Goal: Information Seeking & Learning: Learn about a topic

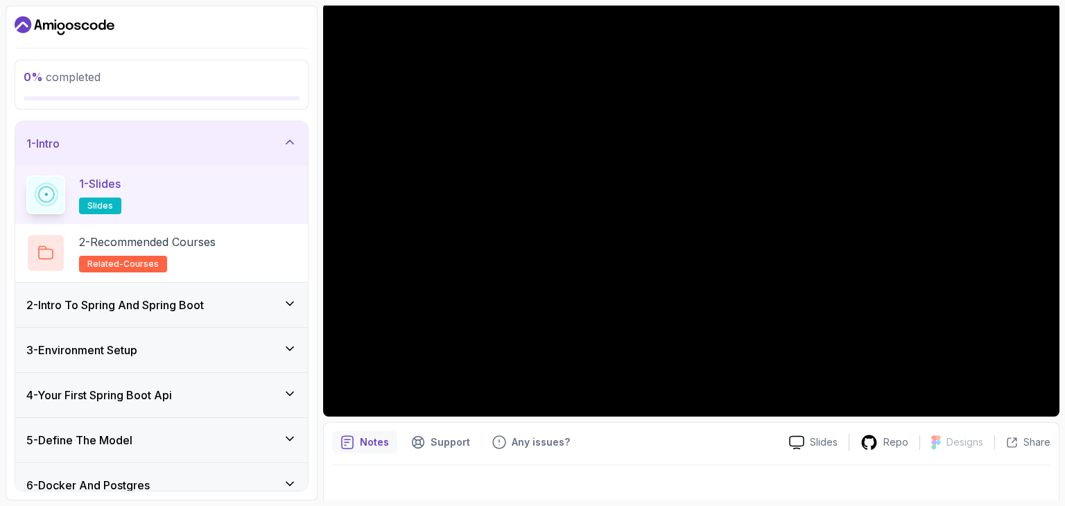
scroll to position [113, 0]
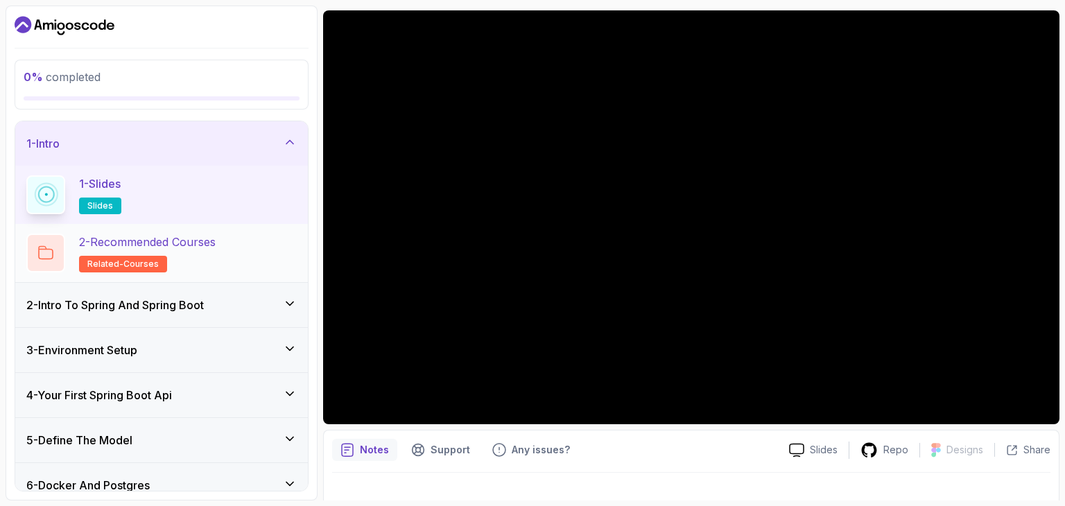
click at [196, 242] on p "2 - Recommended Courses" at bounding box center [147, 242] width 137 height 17
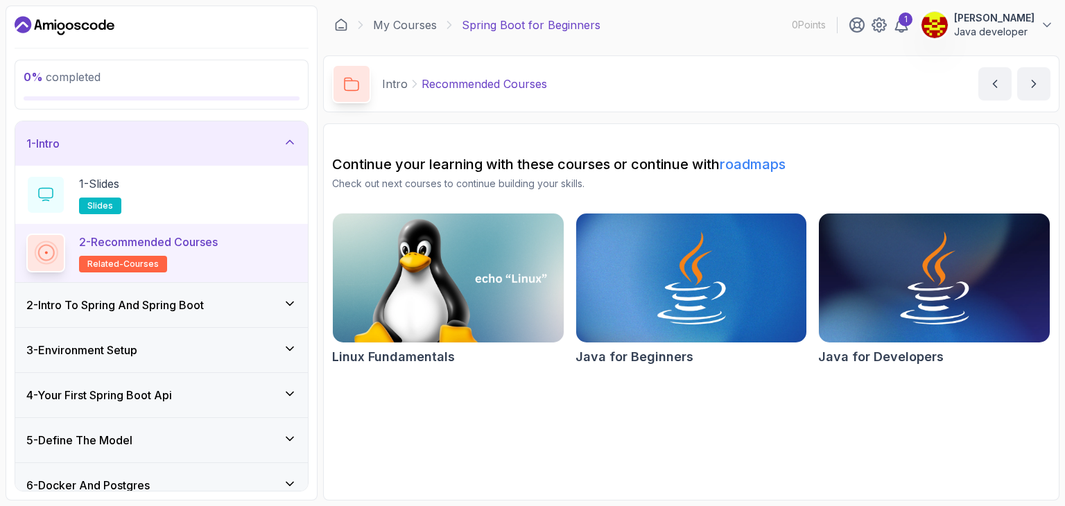
click at [198, 306] on h3 "2 - Intro To Spring And Spring Boot" at bounding box center [114, 305] width 177 height 17
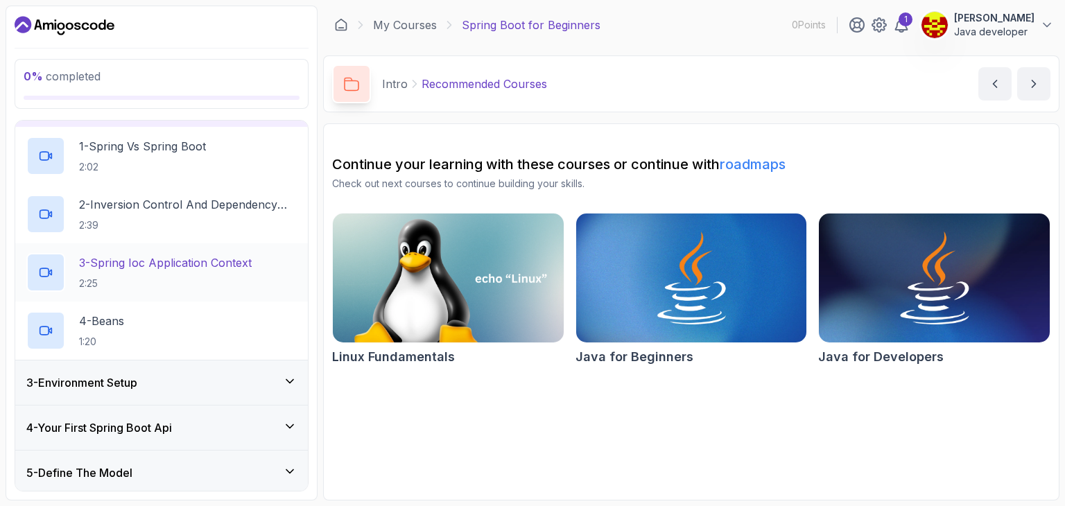
scroll to position [82, 0]
click at [218, 386] on div "3 - Environment Setup" at bounding box center [161, 384] width 270 height 17
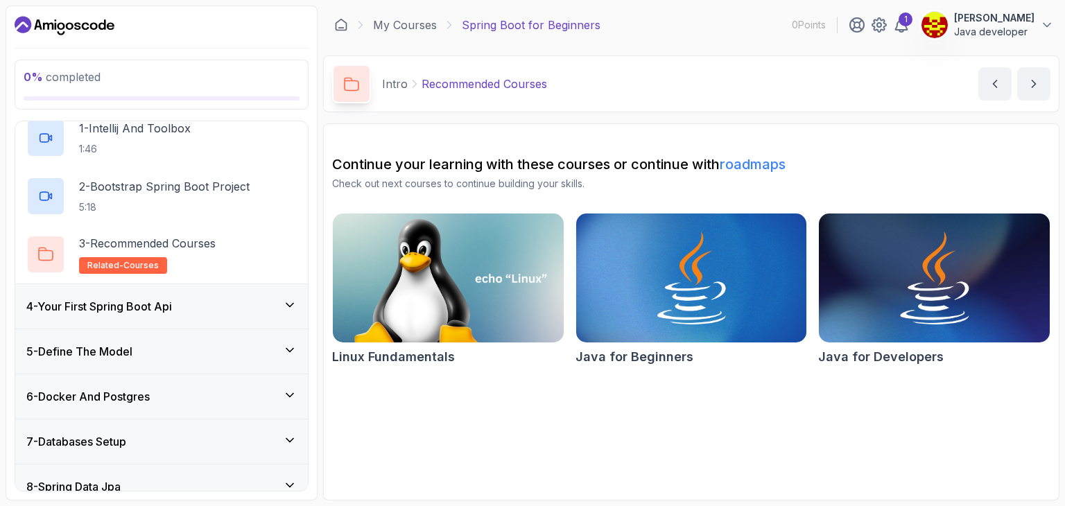
scroll to position [172, 0]
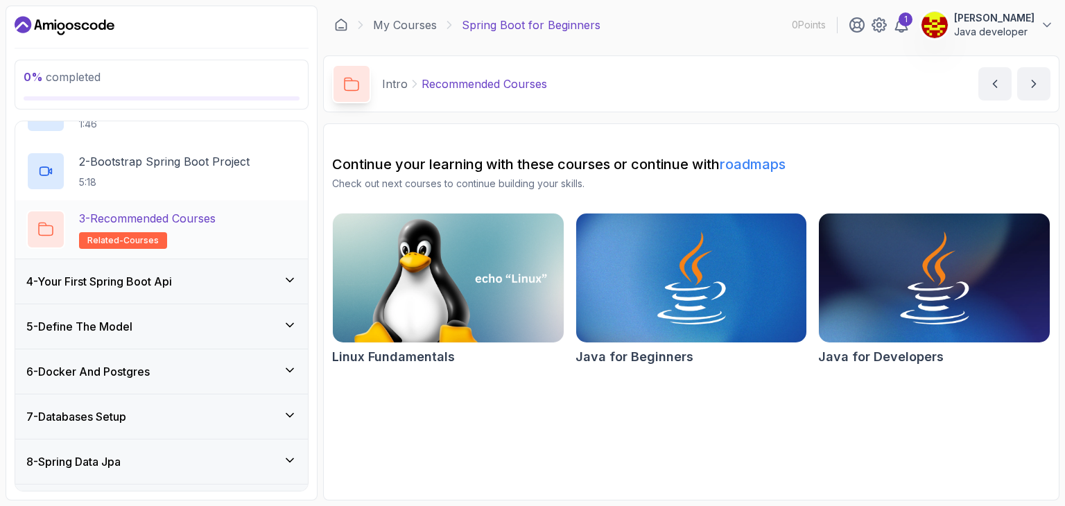
click at [209, 223] on p "3 - Recommended Courses" at bounding box center [147, 218] width 137 height 17
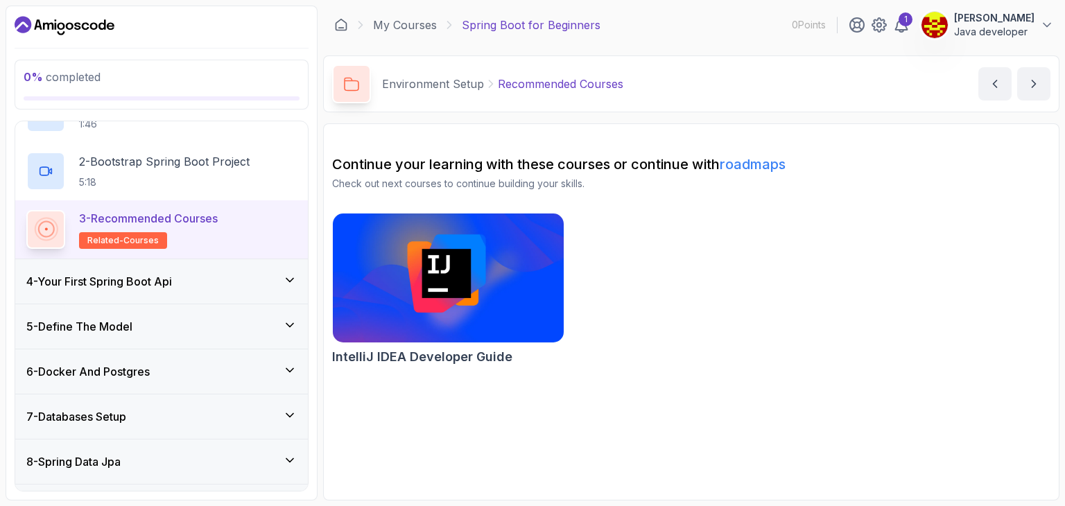
click at [290, 277] on icon at bounding box center [290, 280] width 14 height 14
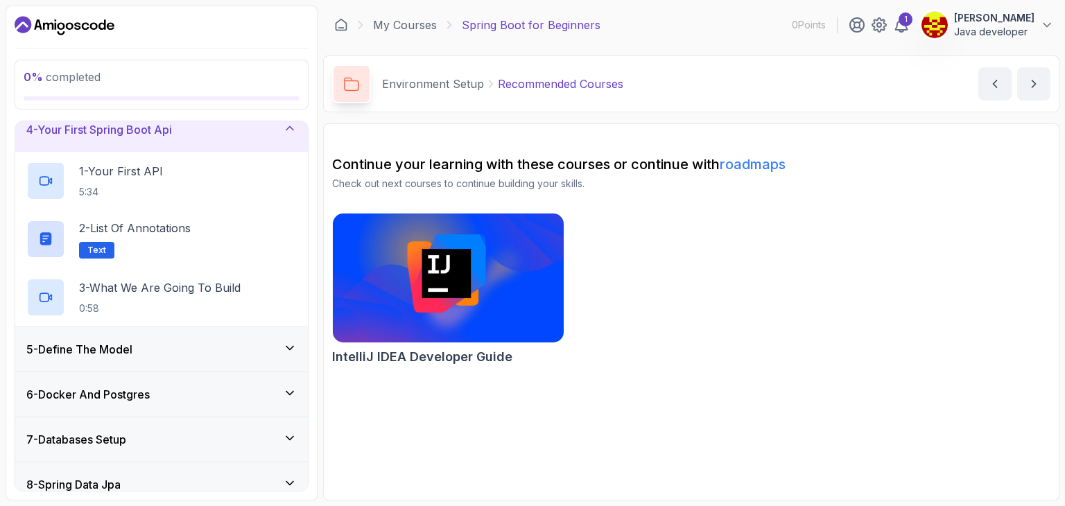
scroll to position [162, 0]
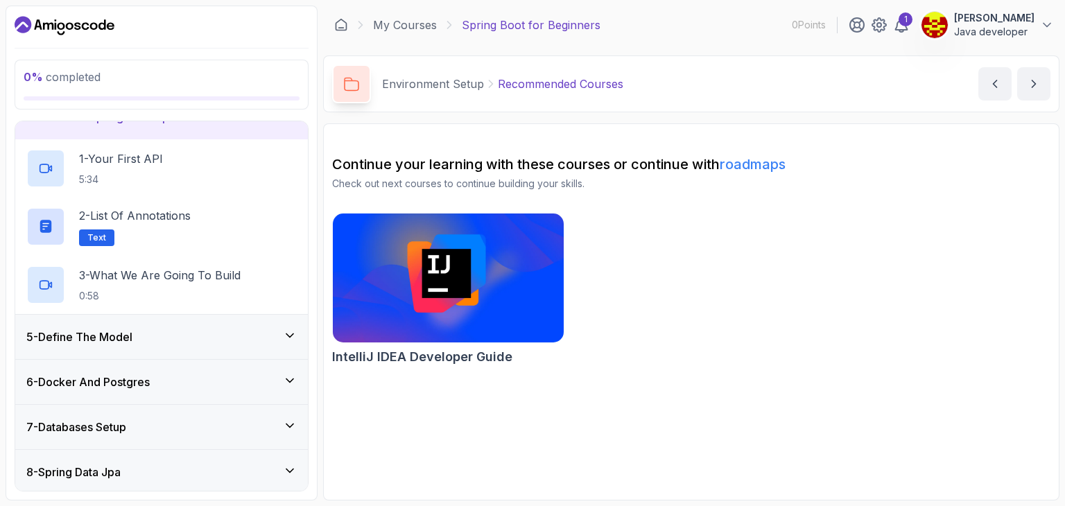
click at [291, 335] on icon at bounding box center [290, 336] width 14 height 14
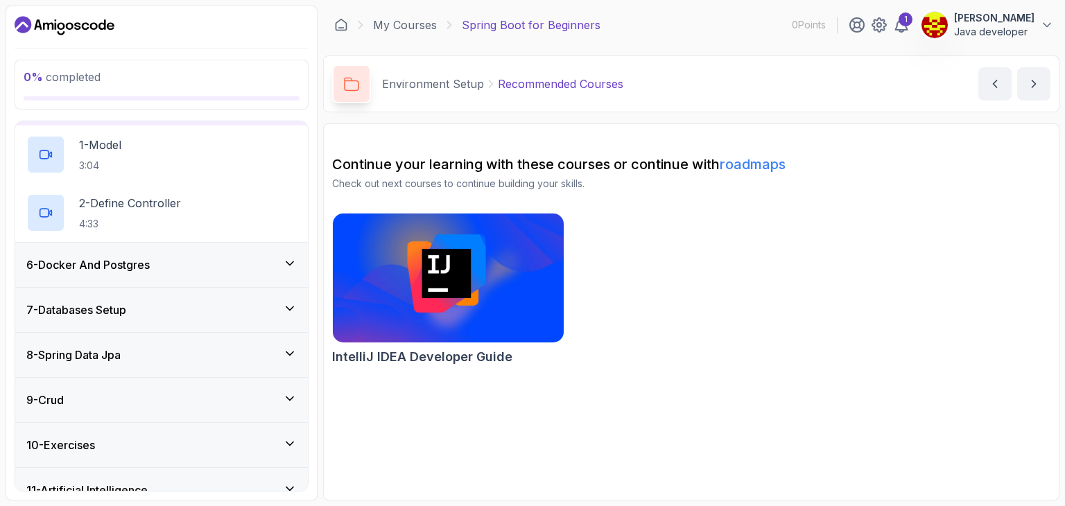
scroll to position [221, 0]
click at [172, 264] on div "6 - Docker And Postgres" at bounding box center [161, 264] width 270 height 17
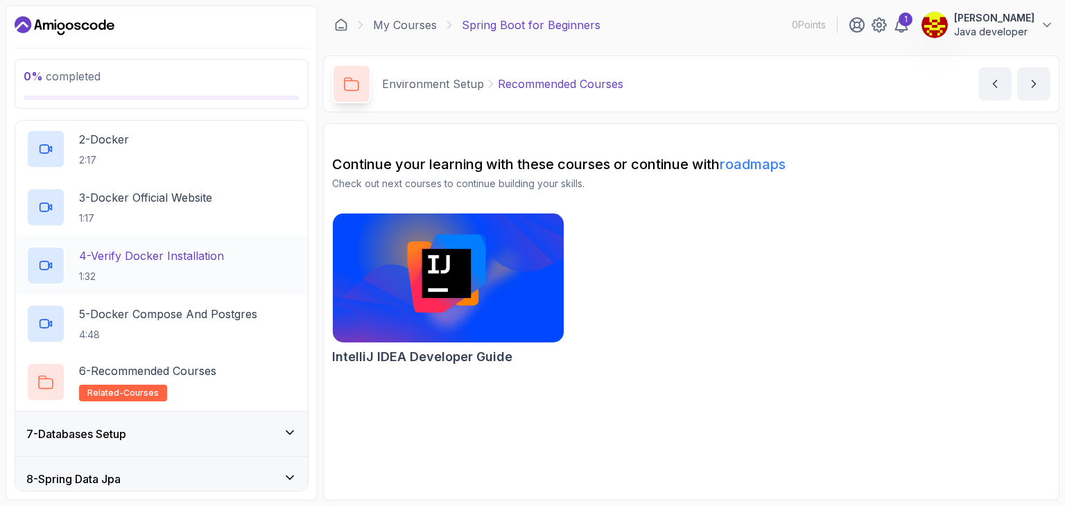
scroll to position [351, 0]
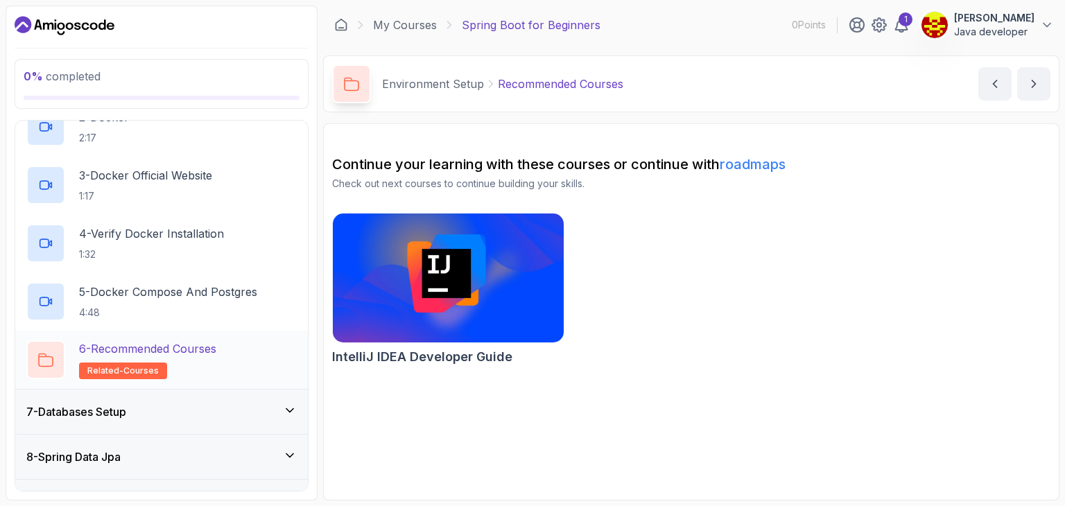
click at [172, 342] on p "6 - Recommended Courses" at bounding box center [147, 348] width 137 height 17
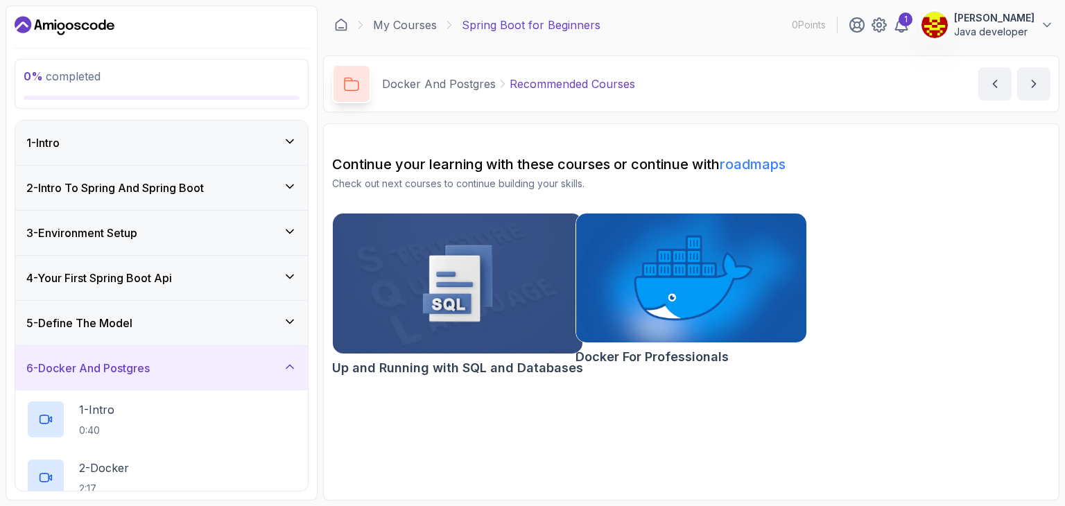
click at [230, 186] on div "2 - Intro To Spring And Spring Boot" at bounding box center [161, 188] width 270 height 17
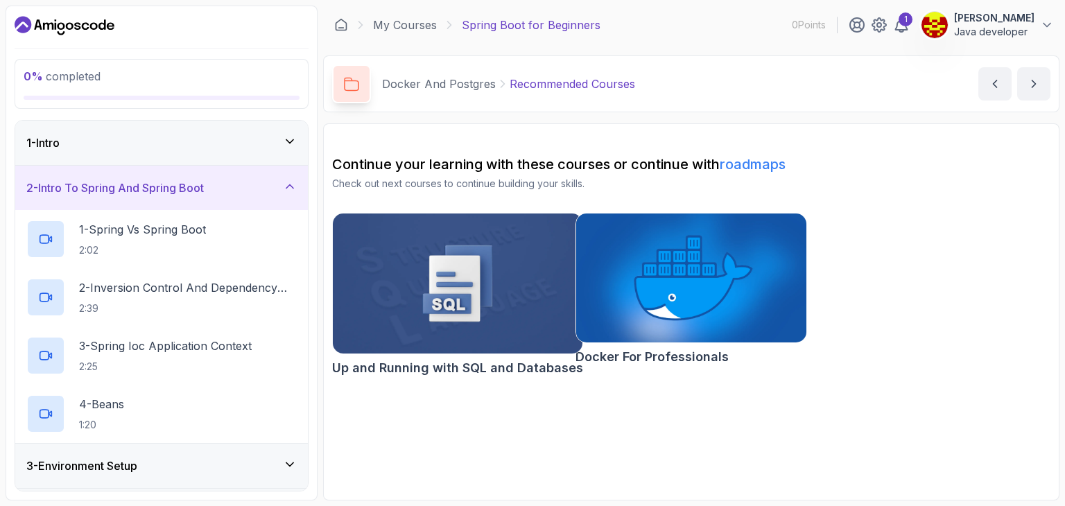
click at [259, 142] on div "1 - Intro" at bounding box center [161, 142] width 270 height 17
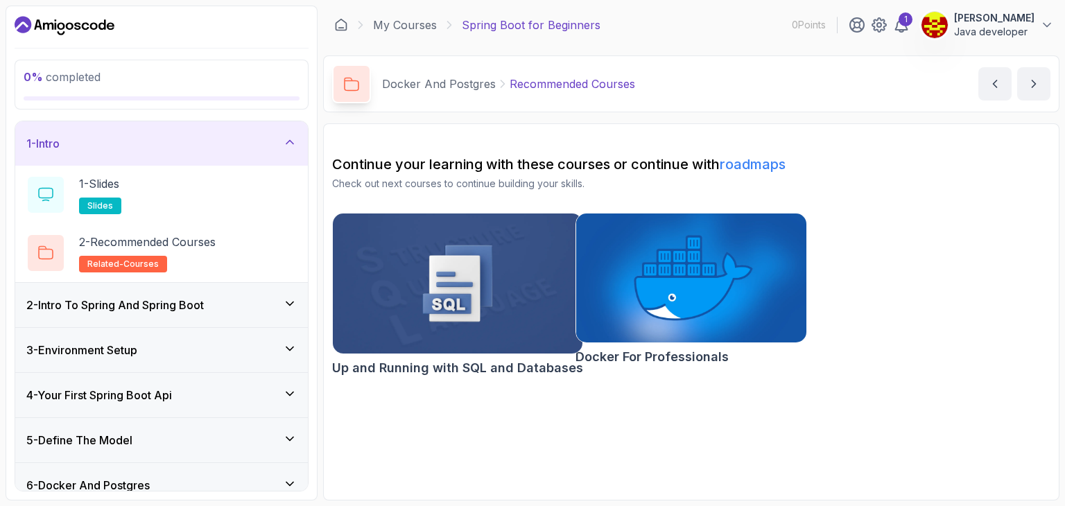
click at [213, 307] on div "2 - Intro To Spring And Spring Boot" at bounding box center [161, 305] width 270 height 17
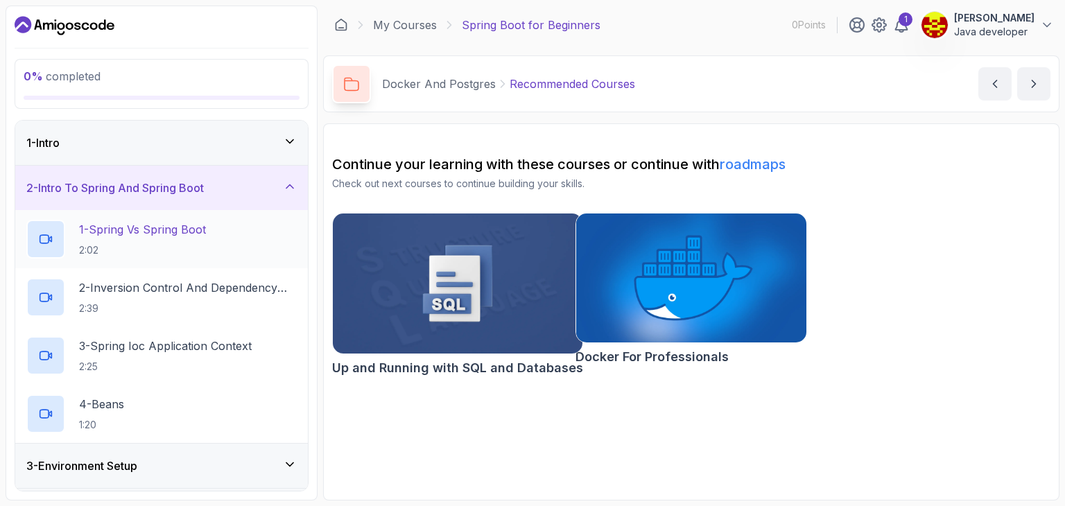
click at [164, 226] on p "1 - Spring Vs Spring Boot" at bounding box center [142, 229] width 127 height 17
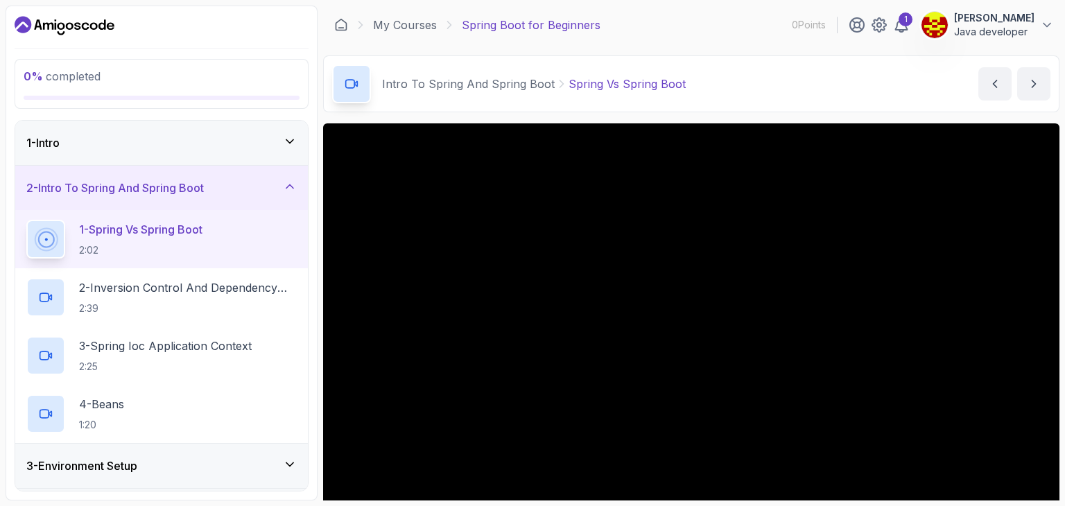
scroll to position [133, 0]
